Goal: Task Accomplishment & Management: Use online tool/utility

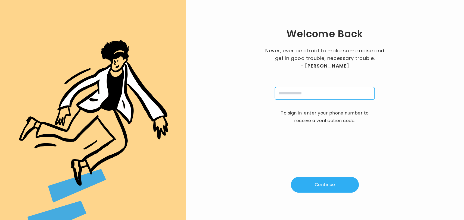
click at [313, 91] on input "tel" at bounding box center [325, 93] width 100 height 12
type input "**********"
click at [318, 181] on button "Continue" at bounding box center [325, 185] width 68 height 16
type input "*"
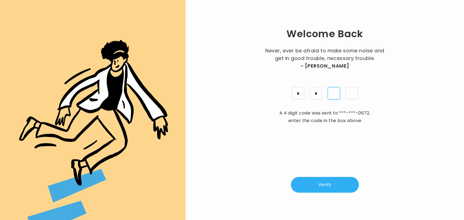
type input "*"
click at [318, 181] on button "Verify" at bounding box center [325, 185] width 68 height 16
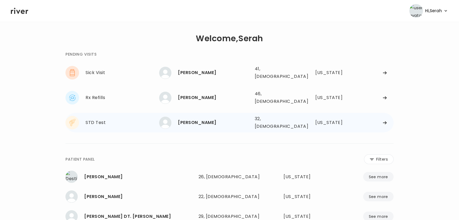
click at [199, 119] on div "[PERSON_NAME]" at bounding box center [214, 123] width 72 height 8
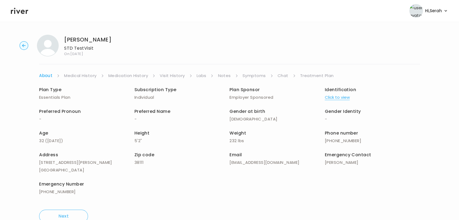
click at [283, 76] on link "Chat" at bounding box center [283, 76] width 11 height 8
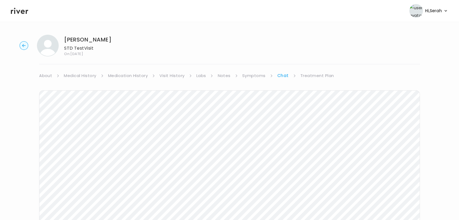
click at [319, 72] on link "Treatment Plan" at bounding box center [317, 76] width 34 height 8
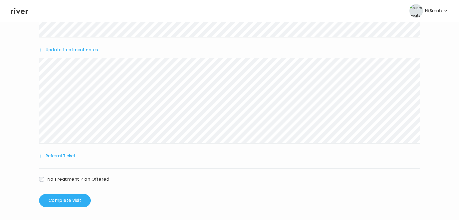
click at [71, 53] on button "Update treatment notes" at bounding box center [68, 50] width 59 height 8
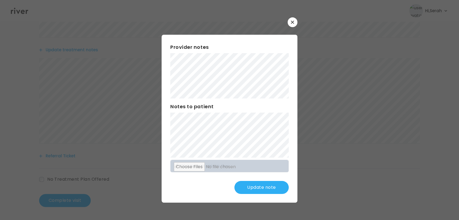
click at [253, 187] on button "Update note" at bounding box center [261, 187] width 54 height 13
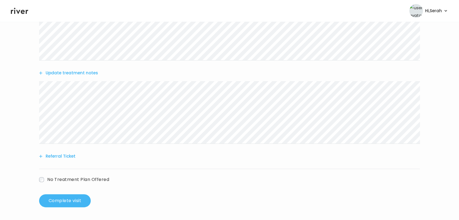
click at [65, 197] on button "Complete visit" at bounding box center [65, 200] width 52 height 13
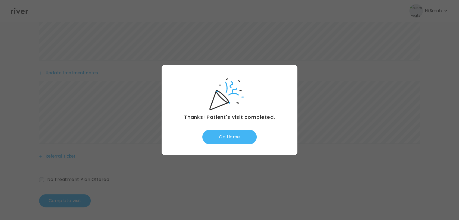
click at [234, 133] on button "Go Home" at bounding box center [229, 137] width 54 height 15
